Goal: Find specific page/section: Find specific page/section

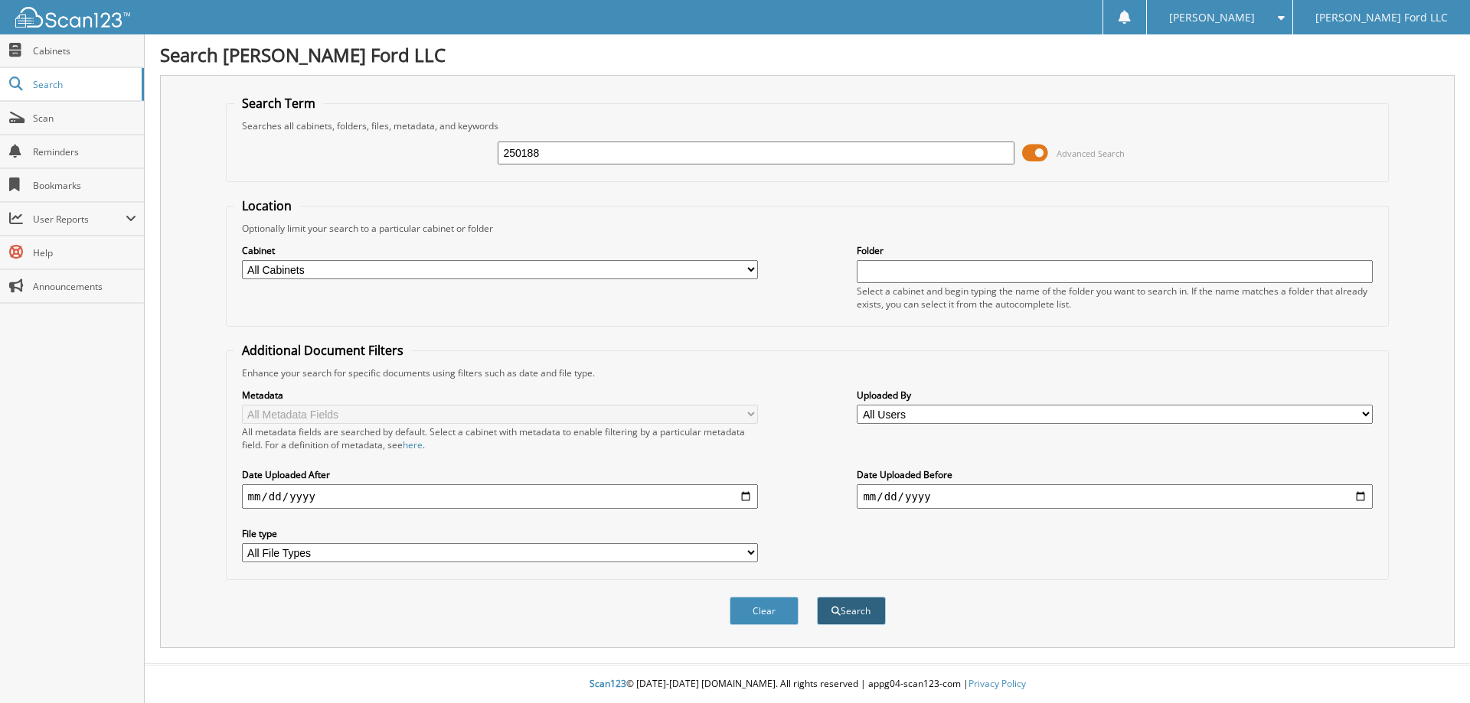
type input "250188"
click at [853, 611] on button "Search" at bounding box center [851, 611] width 69 height 28
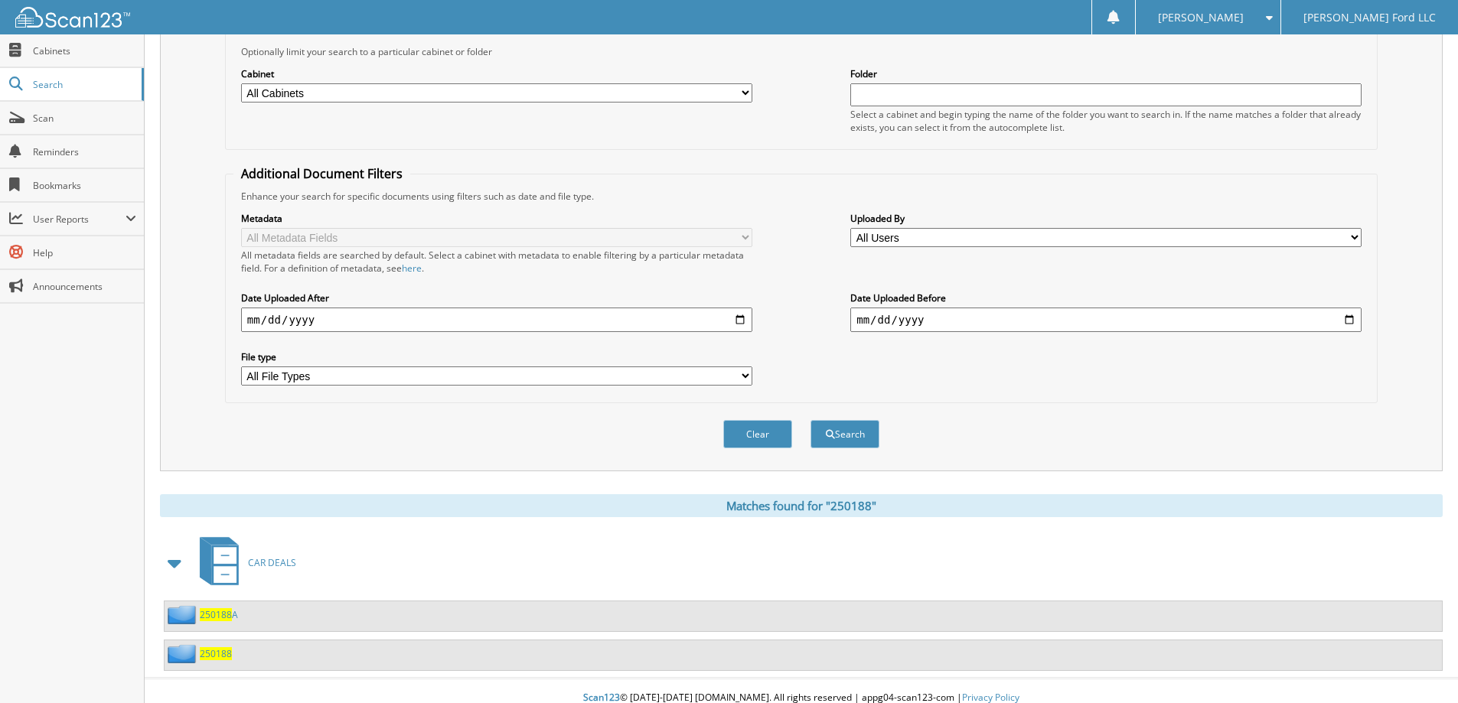
scroll to position [191, 0]
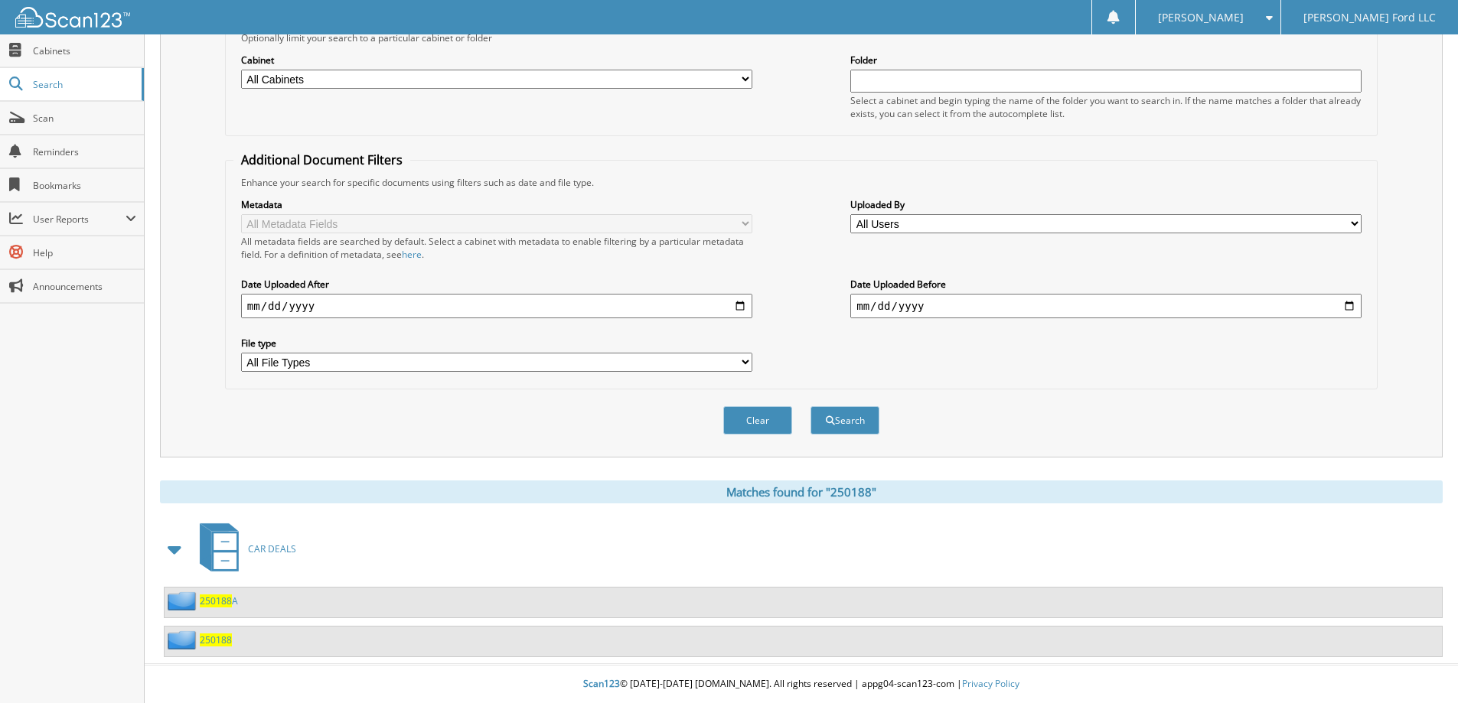
click at [211, 641] on span "250188" at bounding box center [216, 640] width 32 height 13
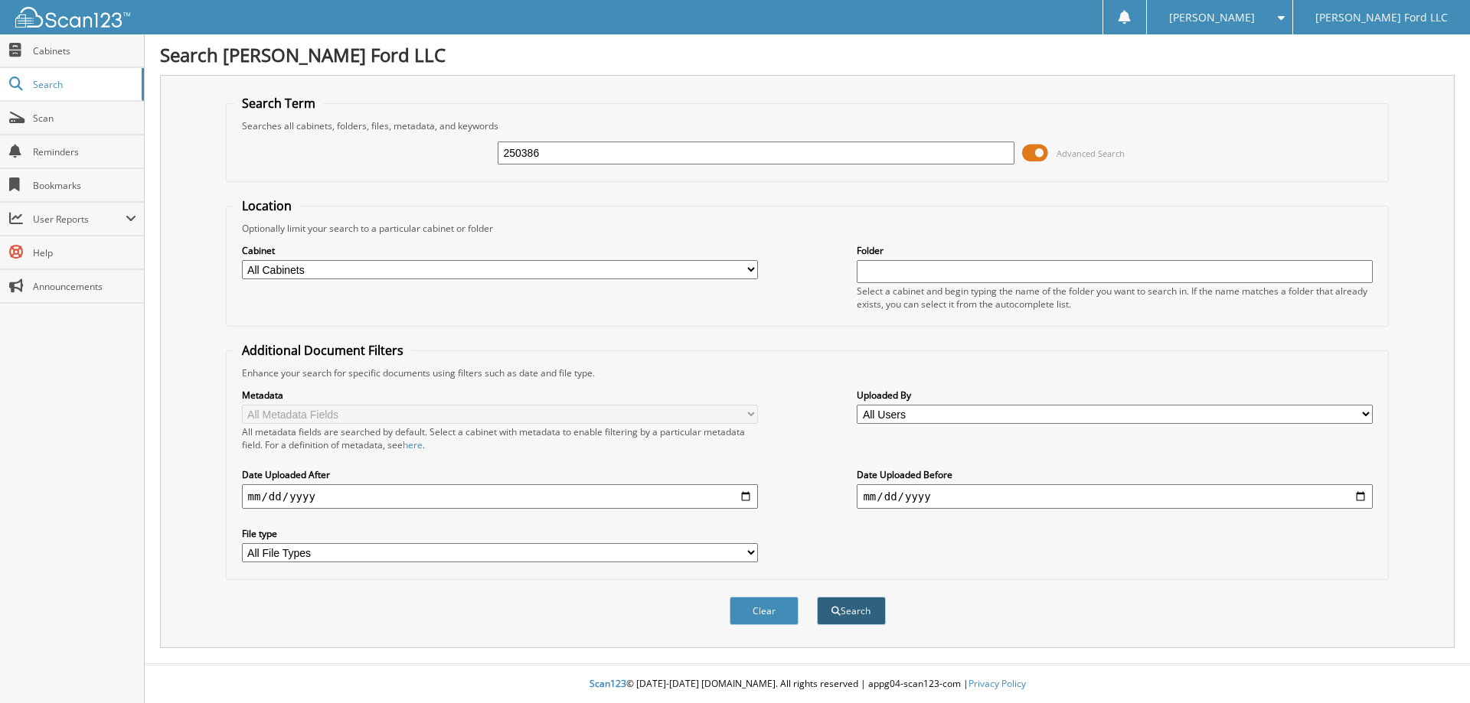
type input "250386"
click at [845, 615] on button "Search" at bounding box center [851, 611] width 69 height 28
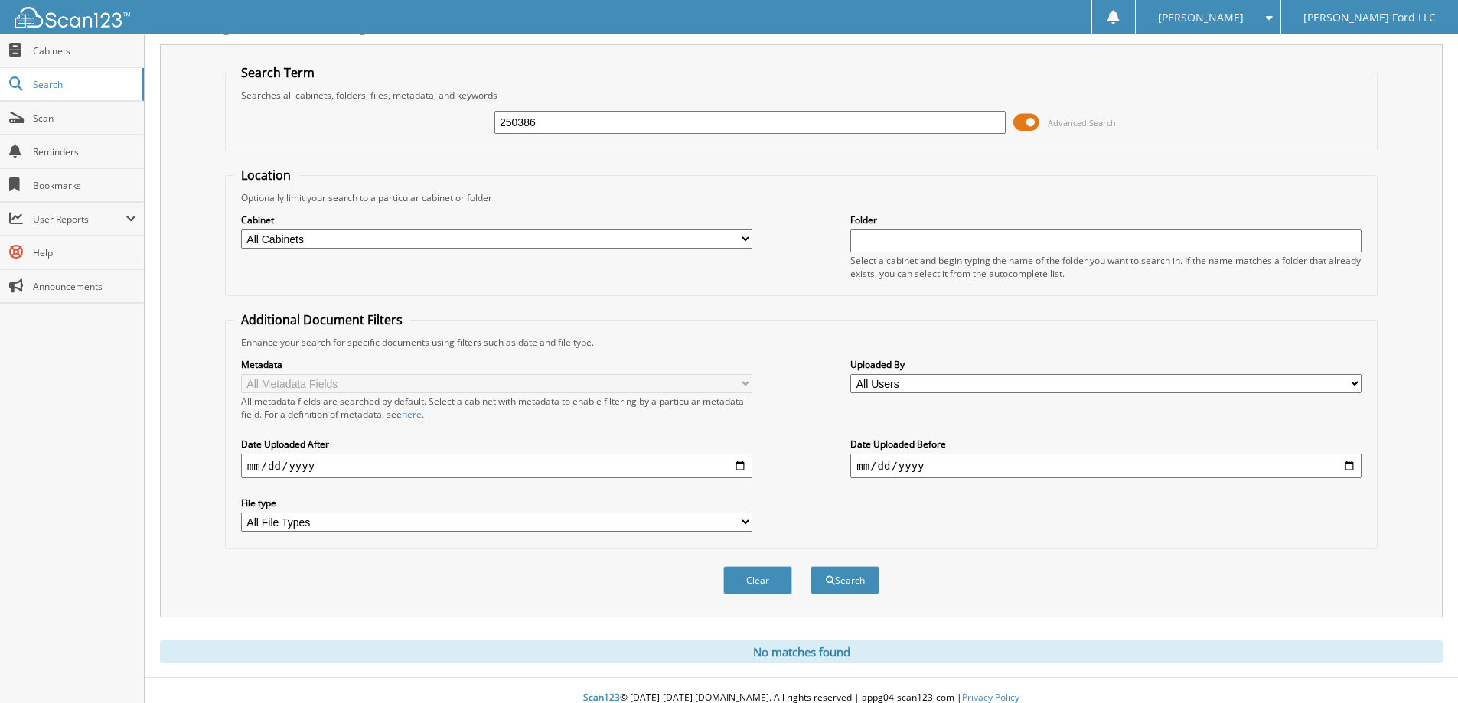
scroll to position [45, 0]
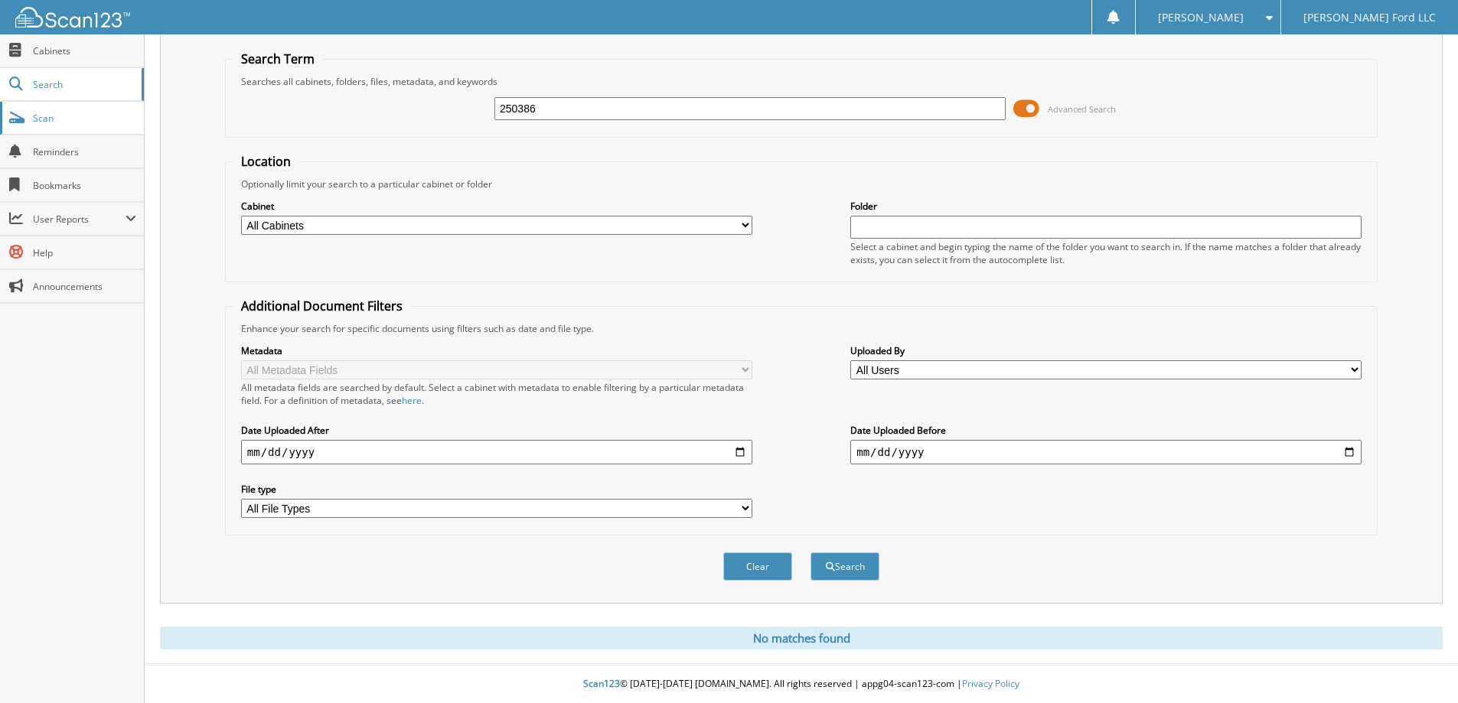
click at [32, 112] on link "Scan" at bounding box center [72, 118] width 144 height 33
